Goal: Task Accomplishment & Management: Complete application form

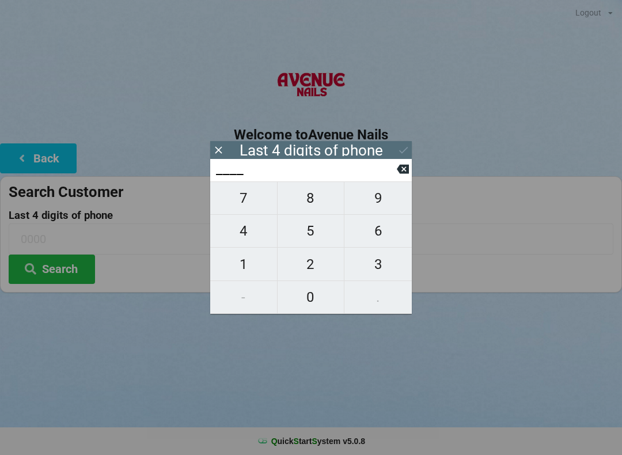
click at [250, 207] on span "7" at bounding box center [243, 198] width 67 height 24
type input "7___"
click at [253, 243] on span "4" at bounding box center [243, 231] width 67 height 24
type input "74__"
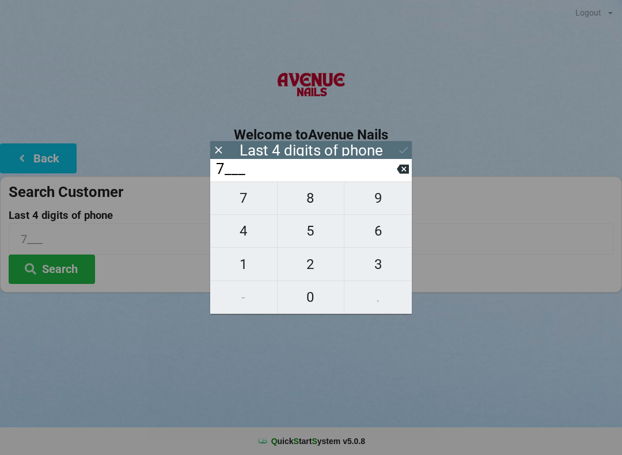
type input "74__"
click at [311, 291] on span "0" at bounding box center [310, 297] width 67 height 24
type input "740_"
click at [382, 265] on span "3" at bounding box center [377, 264] width 67 height 24
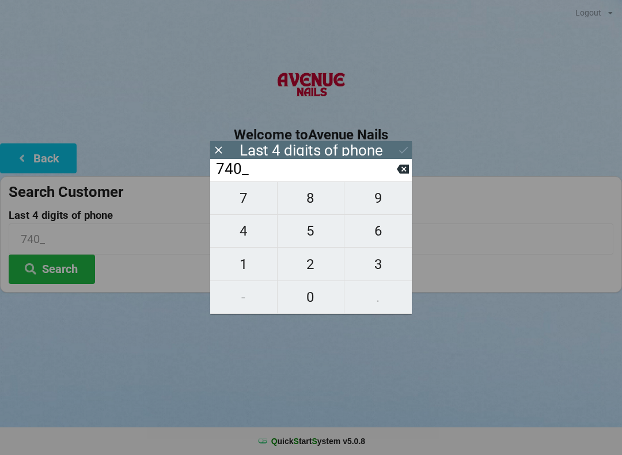
type input "7403"
click at [412, 146] on div "Welcome to Avenue Nails Back Search Customer Last 4 digits of phone 7403 Search" at bounding box center [311, 178] width 622 height 230
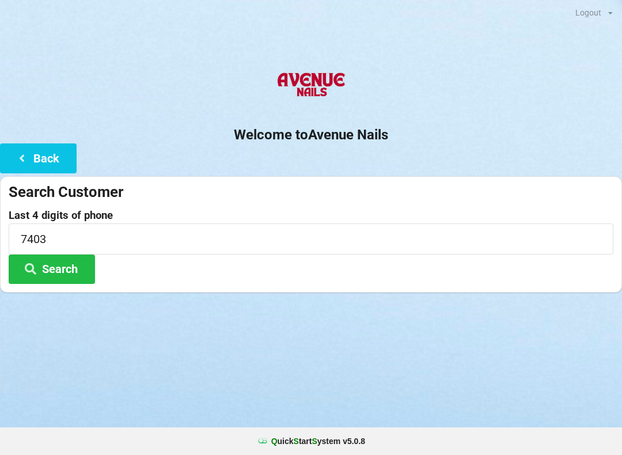
click at [63, 256] on button "Search" at bounding box center [52, 268] width 86 height 29
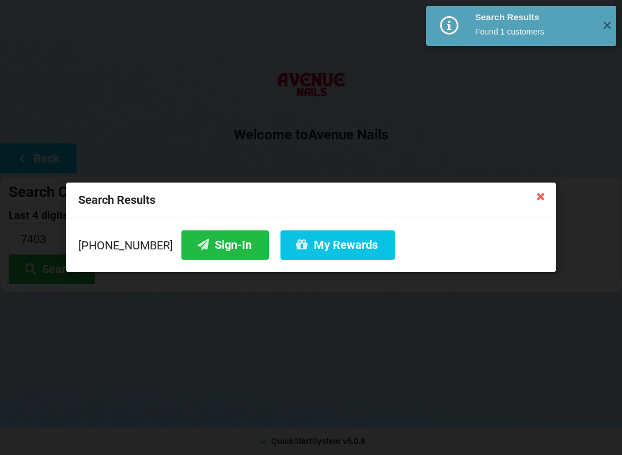
click at [204, 251] on button "Sign-In" at bounding box center [224, 244] width 87 height 29
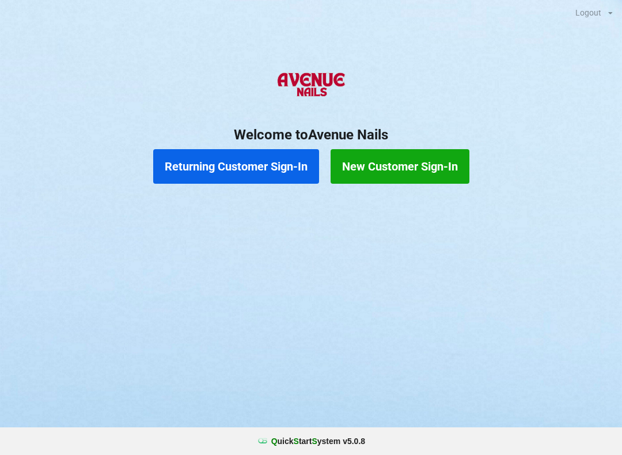
click at [417, 160] on button "New Customer Sign-In" at bounding box center [399, 166] width 139 height 35
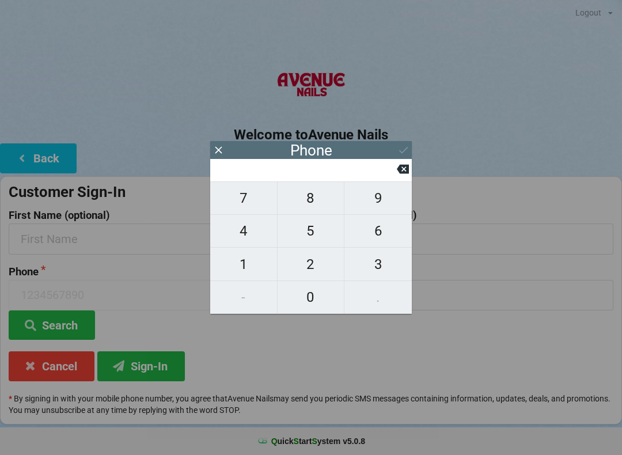
click at [382, 203] on span "9" at bounding box center [377, 198] width 67 height 24
type input "9"
click at [304, 267] on span "2" at bounding box center [310, 264] width 67 height 24
type input "92"
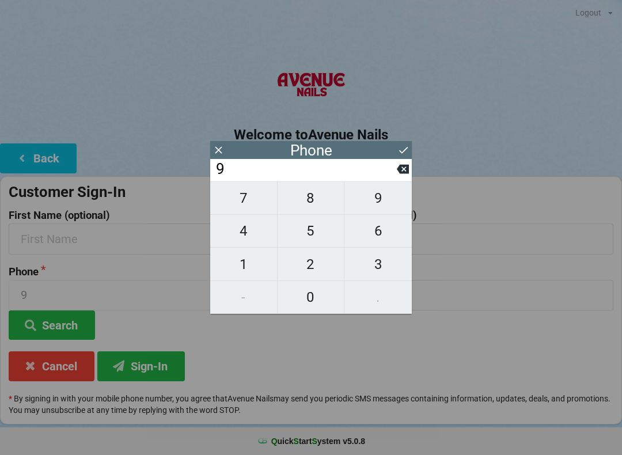
type input "92"
click at [383, 206] on span "9" at bounding box center [377, 198] width 67 height 24
type input "929"
click at [308, 236] on span "5" at bounding box center [310, 231] width 67 height 24
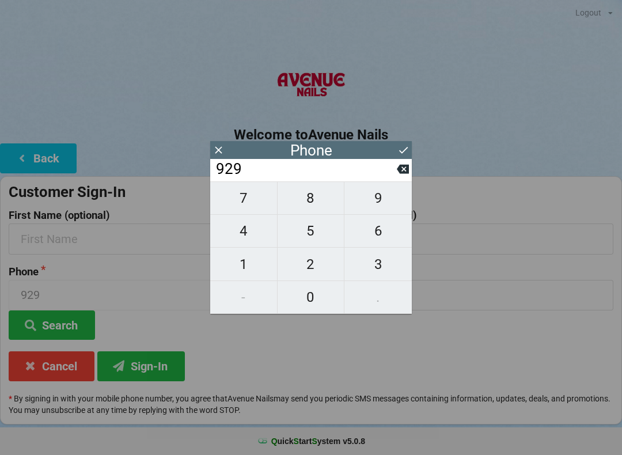
type input "9295"
click at [246, 207] on span "7" at bounding box center [243, 198] width 67 height 24
type input "92957"
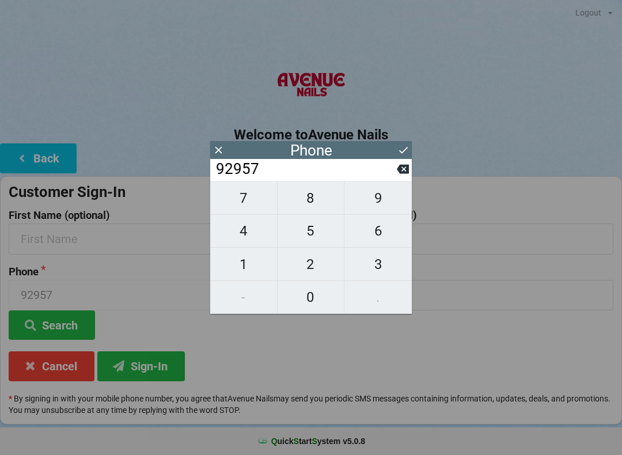
click at [302, 231] on span "5" at bounding box center [310, 231] width 67 height 24
type input "929575"
click at [391, 200] on span "9" at bounding box center [377, 198] width 67 height 24
type input "9295759"
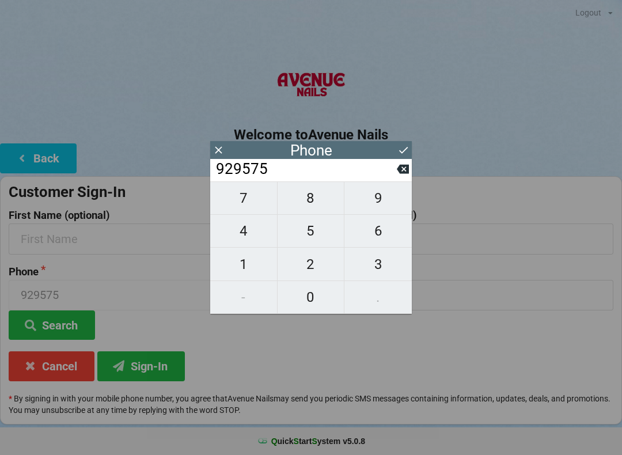
type input "9295759"
click at [314, 264] on span "2" at bounding box center [310, 264] width 67 height 24
type input "92957592"
click at [383, 233] on span "6" at bounding box center [377, 231] width 67 height 24
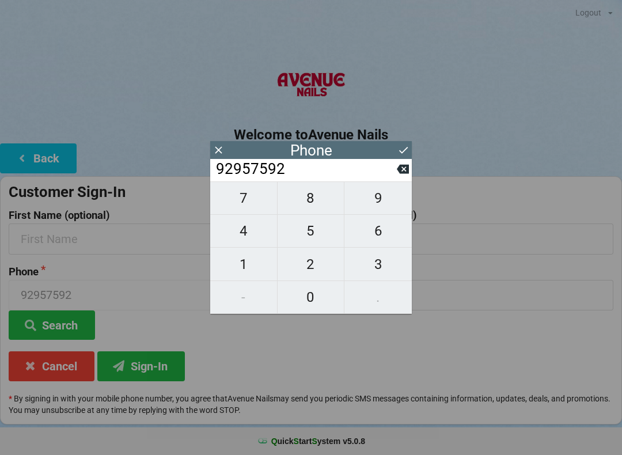
type input "929575926"
click at [370, 207] on span "9" at bounding box center [377, 198] width 67 height 24
type input "9295759269"
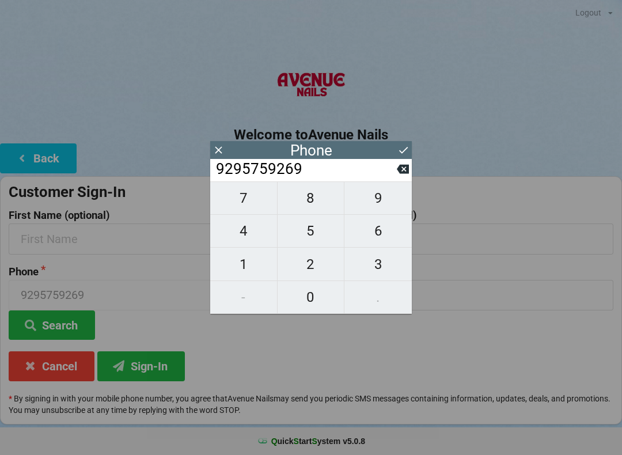
click at [397, 149] on icon at bounding box center [403, 150] width 12 height 12
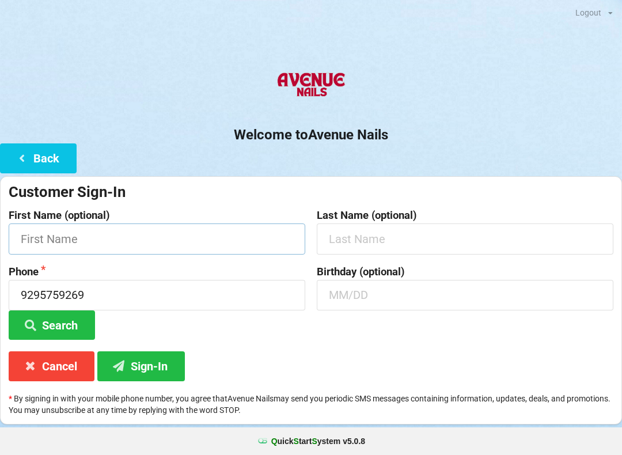
click at [229, 245] on input "text" at bounding box center [157, 238] width 296 height 31
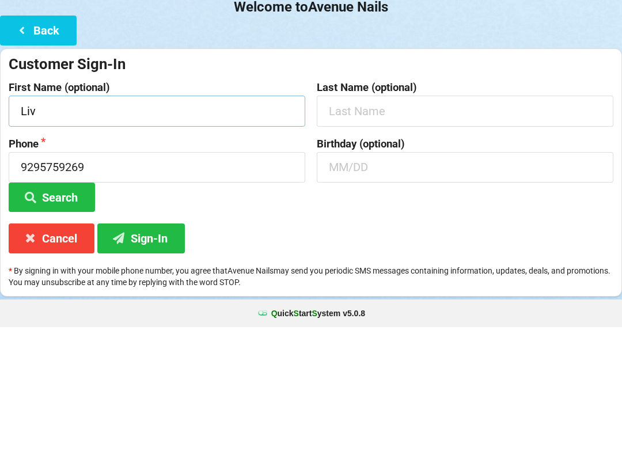
type input "Liv"
click at [428, 223] on input "text" at bounding box center [465, 238] width 296 height 31
type input "Svilem"
click at [377, 280] on input "text" at bounding box center [465, 295] width 296 height 31
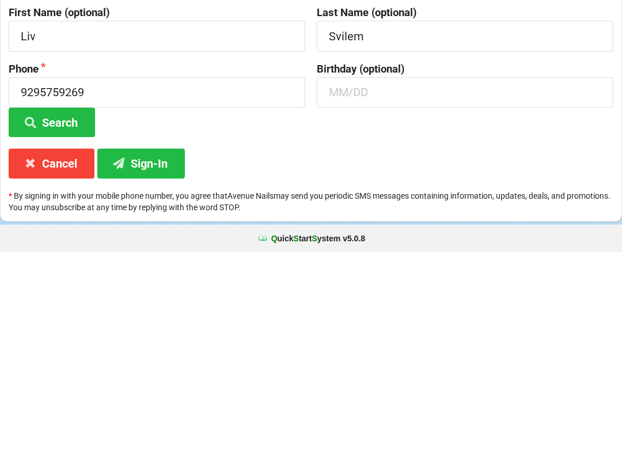
click at [169, 351] on button "Sign-In" at bounding box center [140, 365] width 87 height 29
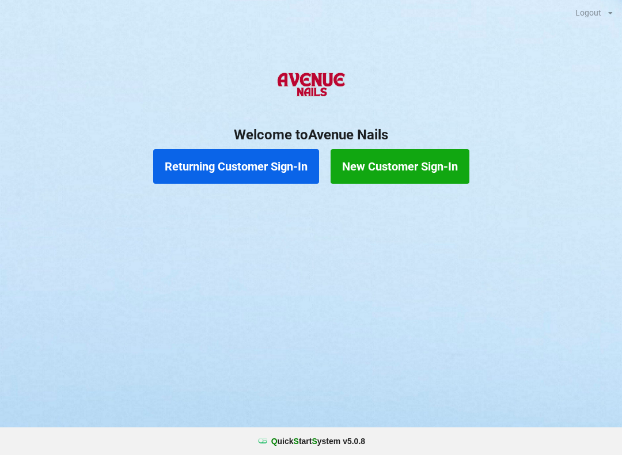
click at [249, 158] on button "Returning Customer Sign-In" at bounding box center [236, 166] width 166 height 35
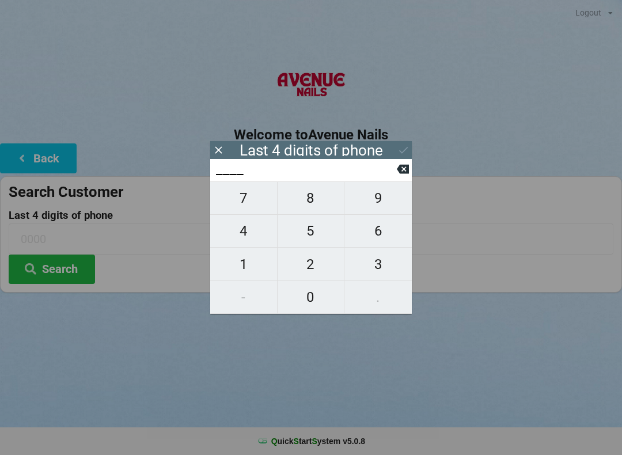
click at [306, 286] on span "0" at bounding box center [310, 297] width 67 height 24
type input "0___"
click at [311, 262] on span "2" at bounding box center [310, 264] width 67 height 24
type input "02__"
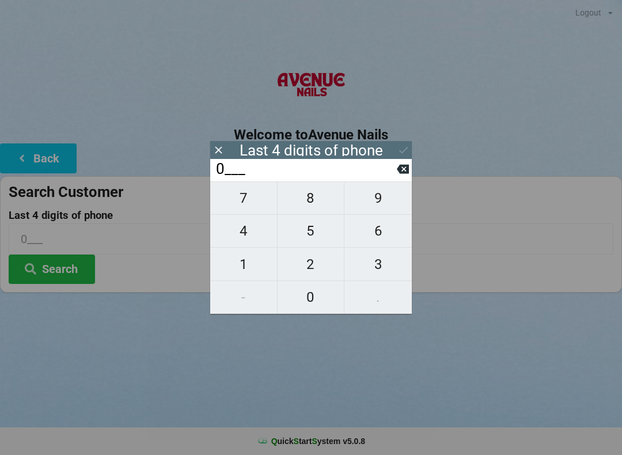
type input "02__"
click at [324, 192] on button "8" at bounding box center [310, 197] width 67 height 33
type input "028_"
click at [249, 198] on span "7" at bounding box center [243, 198] width 67 height 24
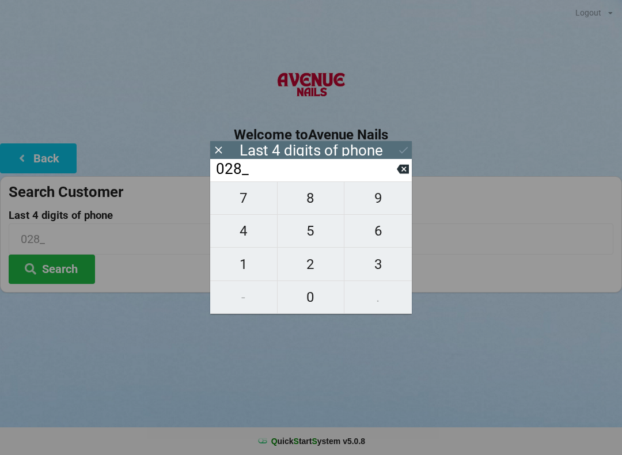
type input "0287"
click at [63, 270] on button "Search" at bounding box center [52, 268] width 86 height 29
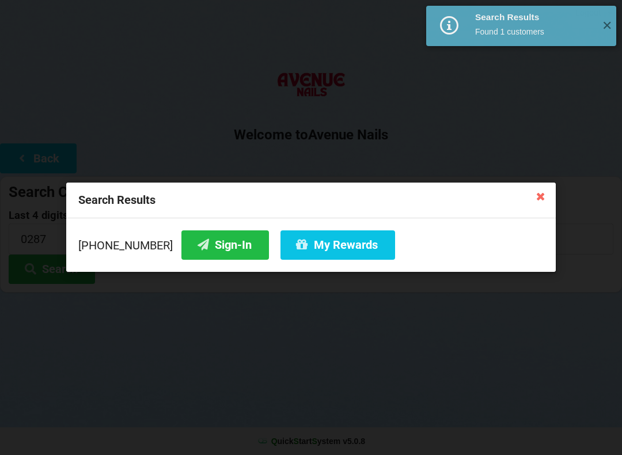
click at [216, 234] on button "Sign-In" at bounding box center [224, 244] width 87 height 29
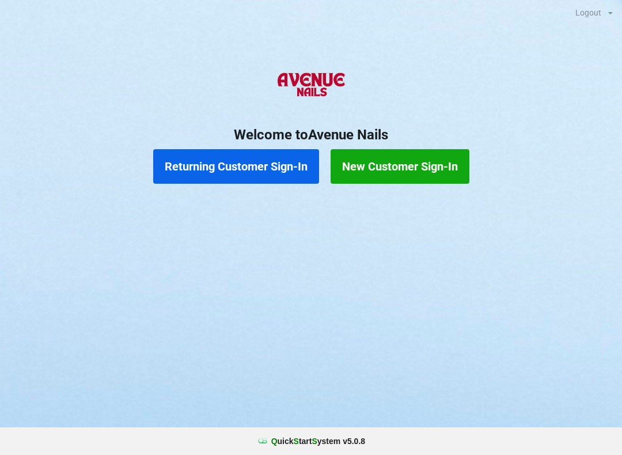
click at [241, 151] on button "Returning Customer Sign-In" at bounding box center [236, 166] width 166 height 35
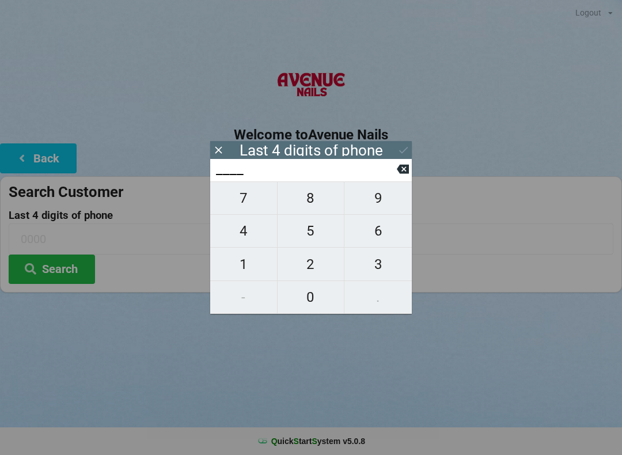
click at [324, 229] on span "5" at bounding box center [310, 231] width 67 height 24
type input "5___"
click at [385, 229] on span "6" at bounding box center [377, 231] width 67 height 24
type input "56__"
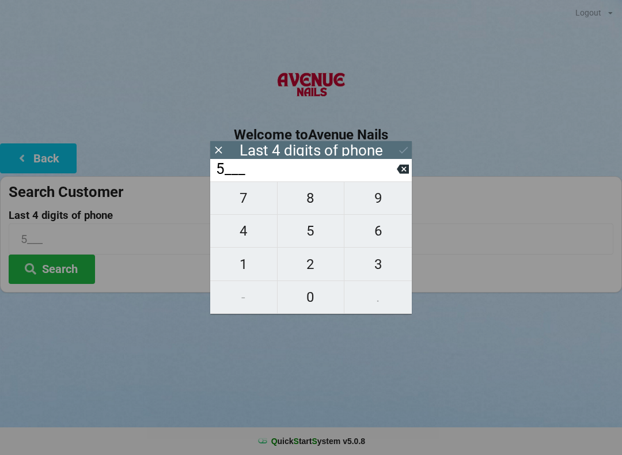
type input "56__"
click at [374, 195] on span "9" at bounding box center [377, 198] width 67 height 24
type input "569_"
click at [307, 200] on span "8" at bounding box center [310, 198] width 67 height 24
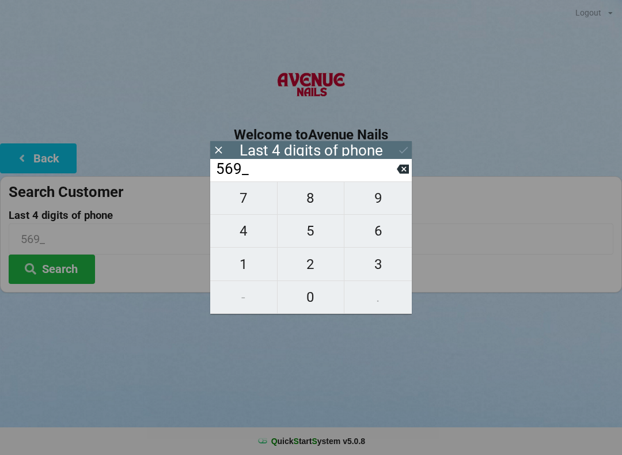
type input "5698"
click at [399, 139] on h2 "Welcome to [GEOGRAPHIC_DATA]" at bounding box center [311, 135] width 622 height 18
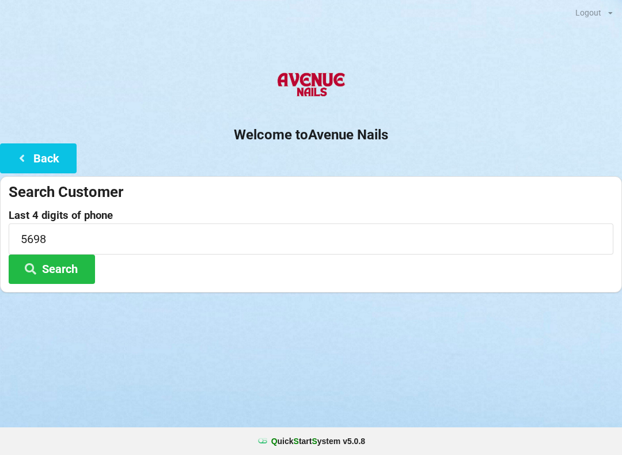
click at [78, 260] on button "Search" at bounding box center [52, 268] width 86 height 29
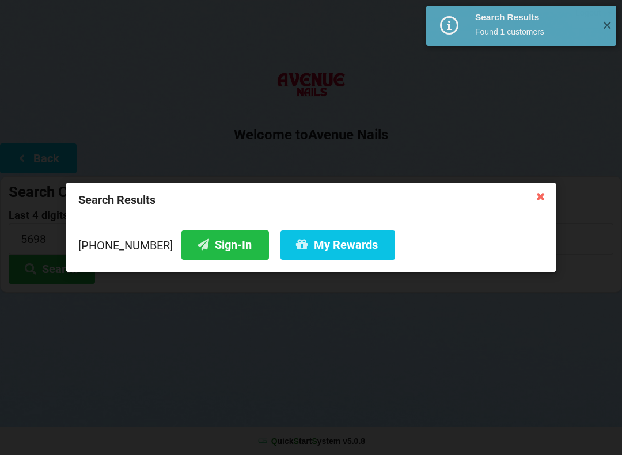
click at [214, 234] on button "Sign-In" at bounding box center [224, 244] width 87 height 29
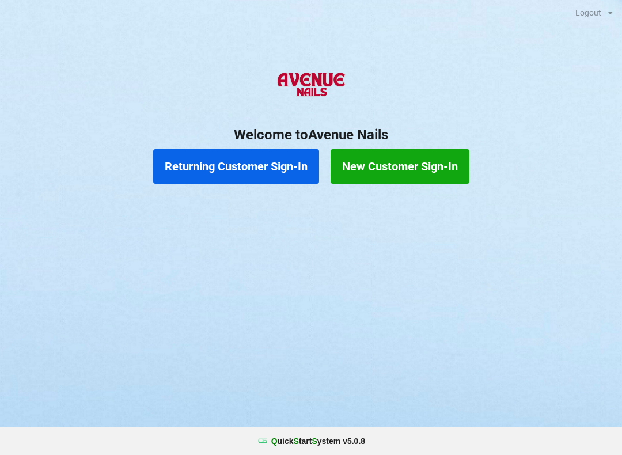
click at [229, 167] on button "Returning Customer Sign-In" at bounding box center [236, 166] width 166 height 35
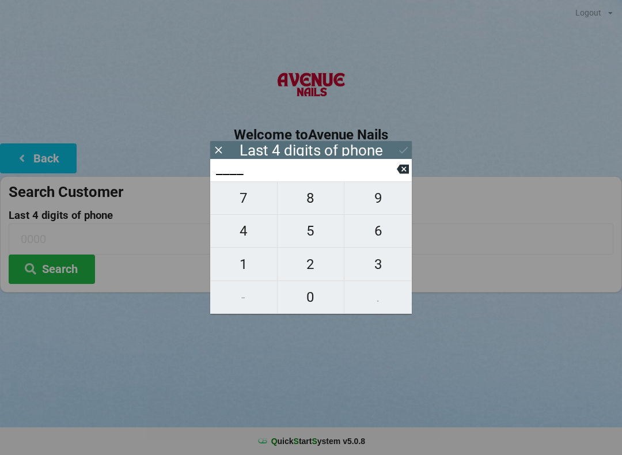
click at [253, 240] on span "4" at bounding box center [243, 231] width 67 height 24
type input "4___"
click at [315, 298] on span "0" at bounding box center [310, 297] width 67 height 24
type input "40__"
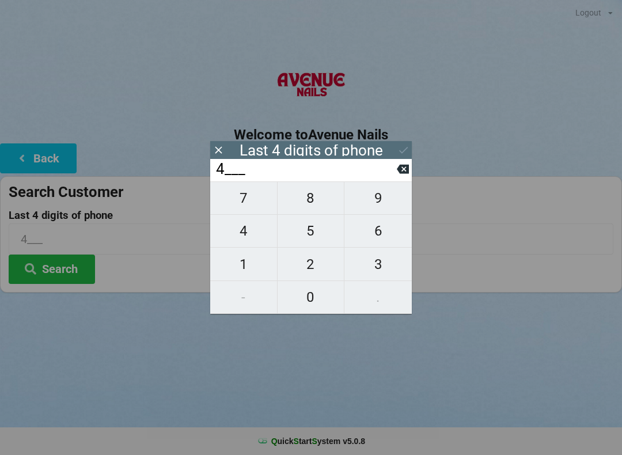
type input "40__"
click at [249, 207] on span "7" at bounding box center [243, 198] width 67 height 24
type input "407_"
click at [307, 209] on span "8" at bounding box center [310, 198] width 67 height 24
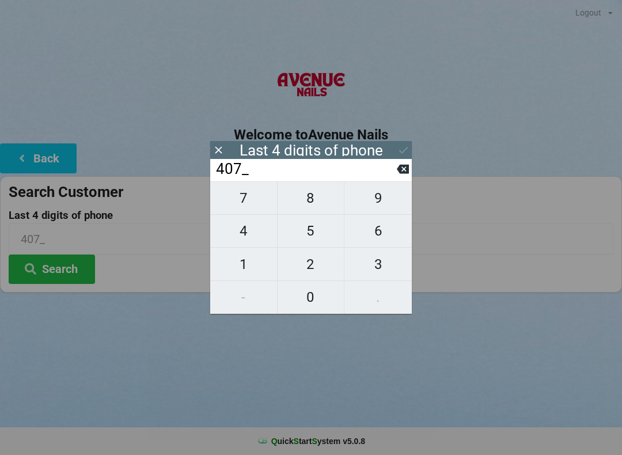
type input "4078"
click at [384, 259] on div "7 8 9 4 5 6 1 2 3 - 0 ." at bounding box center [310, 247] width 201 height 132
click at [403, 171] on icon at bounding box center [403, 169] width 12 height 9
click at [394, 173] on input "407_" at bounding box center [306, 169] width 182 height 18
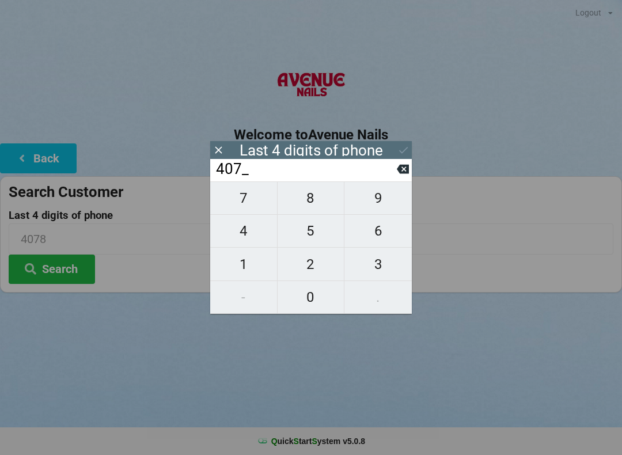
click at [398, 172] on icon at bounding box center [403, 169] width 12 height 9
click at [402, 173] on icon at bounding box center [403, 169] width 12 height 9
click at [395, 178] on input "4___" at bounding box center [306, 169] width 182 height 18
click at [402, 174] on icon at bounding box center [403, 169] width 12 height 12
click at [320, 199] on span "8" at bounding box center [310, 198] width 67 height 24
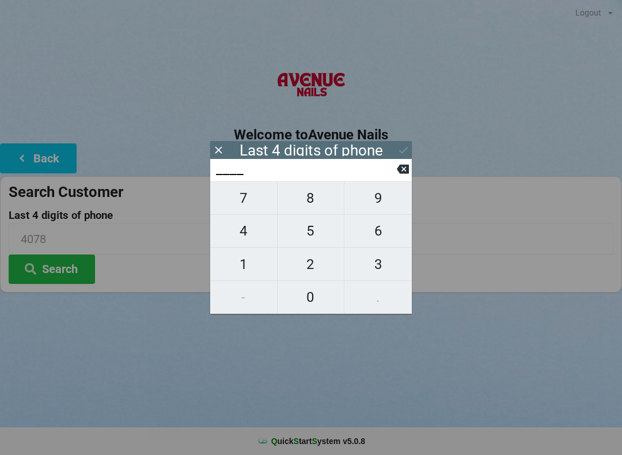
type input "8___"
click at [310, 234] on span "5" at bounding box center [310, 231] width 67 height 24
type input "85__"
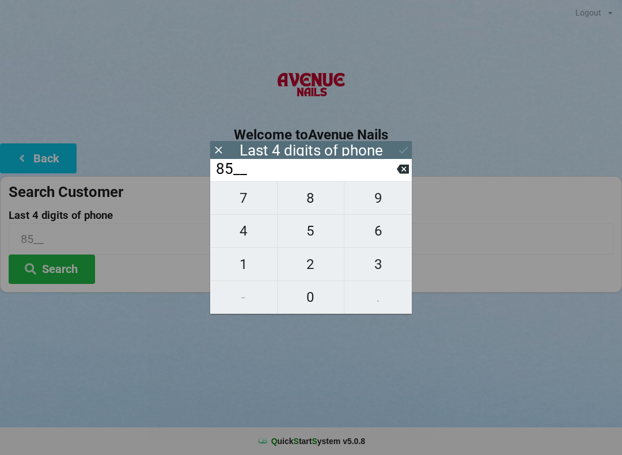
click at [319, 197] on span "8" at bounding box center [310, 198] width 67 height 24
type input "858_"
click at [317, 296] on span "0" at bounding box center [310, 297] width 67 height 24
type input "8580"
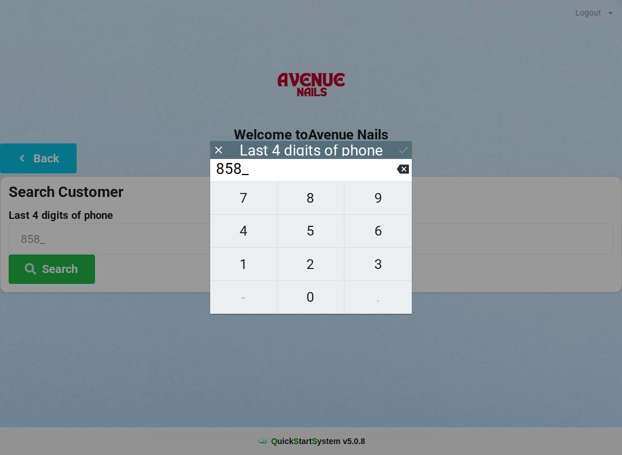
type input "8580"
click at [338, 178] on input "8580" at bounding box center [306, 169] width 182 height 18
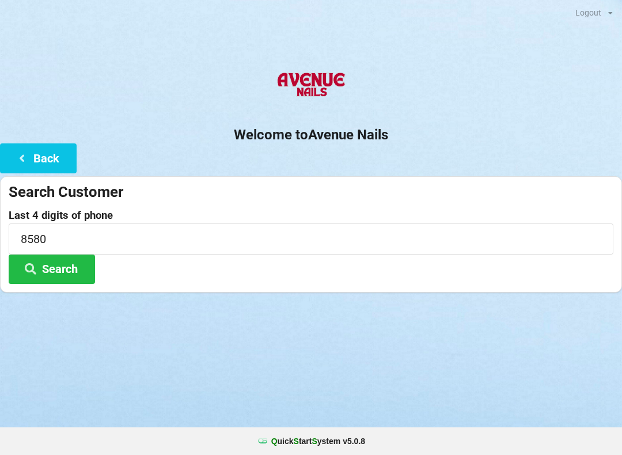
click at [431, 341] on div "Logout Logout Sign-In Welcome to Avenue Nails Back Search Customer Last 4 digit…" at bounding box center [311, 227] width 622 height 455
click at [64, 271] on button "Search" at bounding box center [52, 268] width 86 height 29
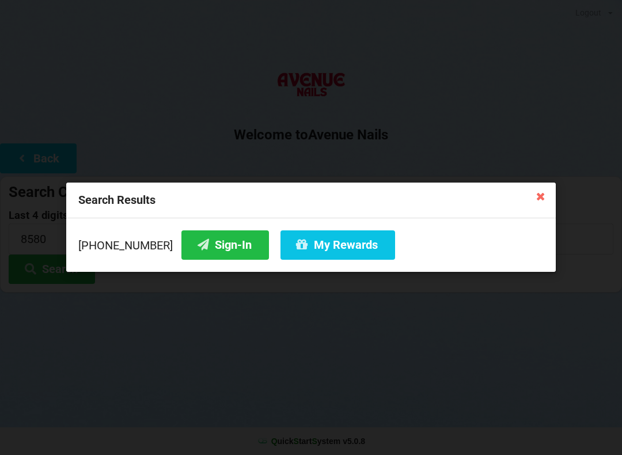
click at [216, 244] on button "Sign-In" at bounding box center [224, 244] width 87 height 29
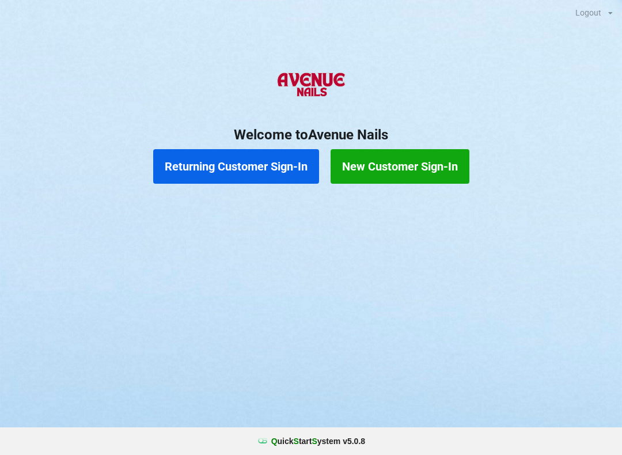
click at [222, 165] on button "Returning Customer Sign-In" at bounding box center [236, 166] width 166 height 35
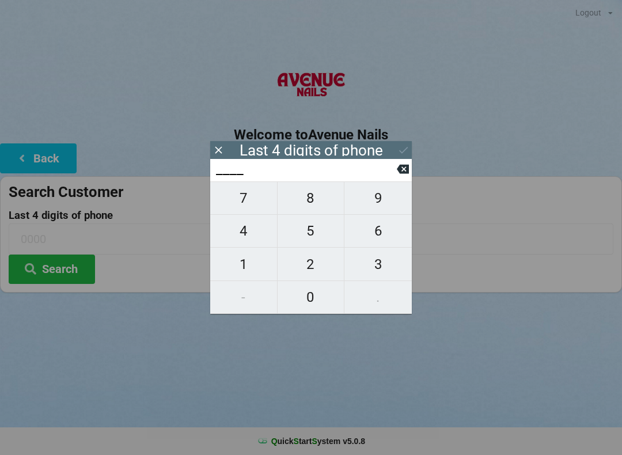
click at [238, 272] on span "1" at bounding box center [243, 264] width 67 height 24
type input "1___"
click at [312, 300] on span "0" at bounding box center [310, 297] width 67 height 24
type input "10__"
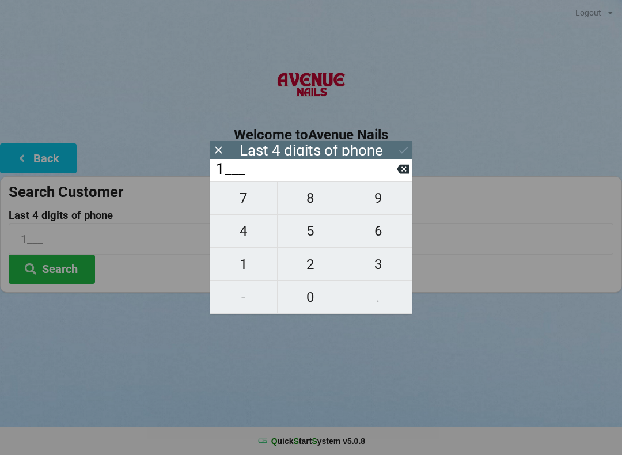
type input "10__"
click at [369, 201] on span "9" at bounding box center [377, 198] width 67 height 24
type input "109_"
click at [370, 201] on span "9" at bounding box center [377, 198] width 67 height 24
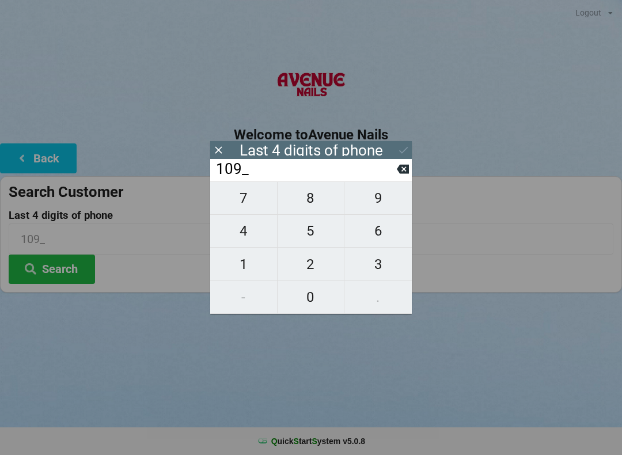
type input "1099"
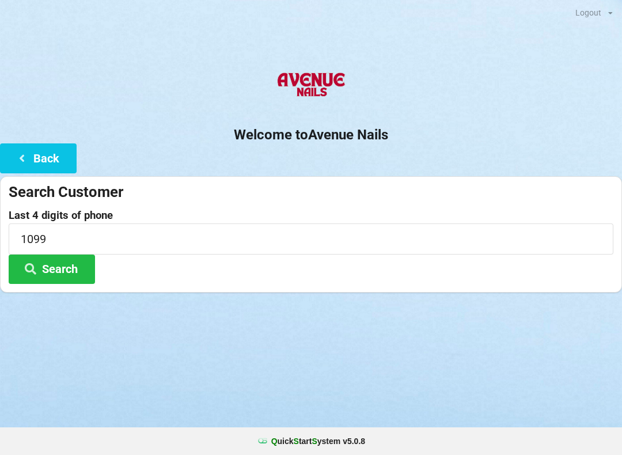
click at [37, 268] on icon at bounding box center [31, 268] width 14 height 10
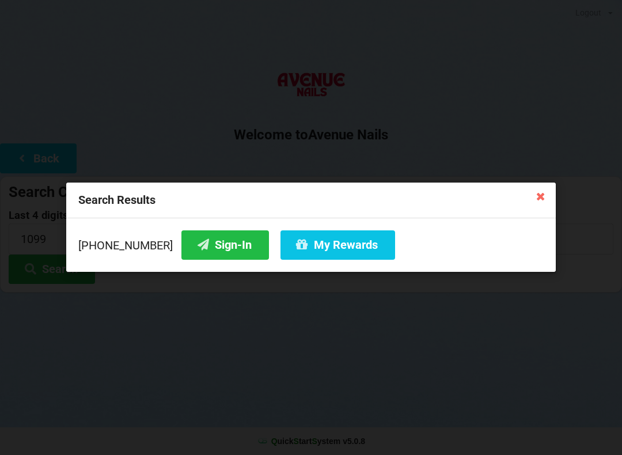
click at [197, 238] on button "Sign-In" at bounding box center [224, 244] width 87 height 29
